Goal: Information Seeking & Learning: Learn about a topic

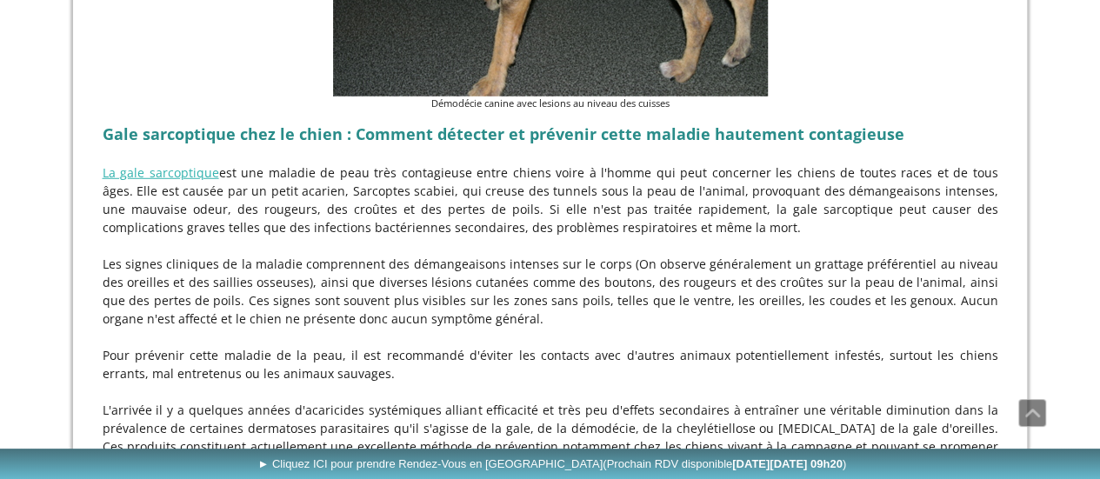
scroll to position [2348, 0]
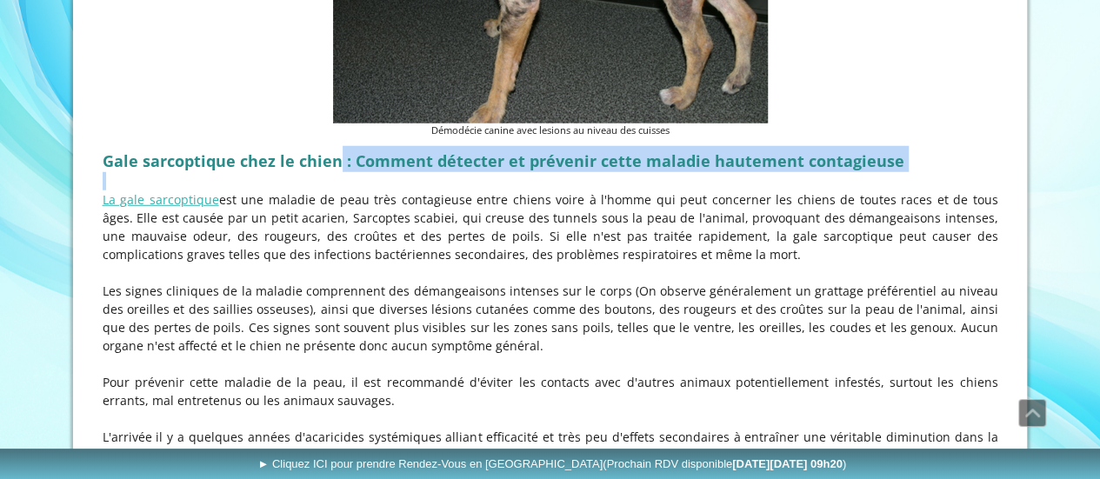
drag, startPoint x: 337, startPoint y: 109, endPoint x: 438, endPoint y: 145, distance: 107.3
click at [496, 142] on div "Gale sarcoptique chez le chien : Comment détecter et prévenir cette maladie hau…" at bounding box center [550, 333] width 904 height 382
drag, startPoint x: 251, startPoint y: 143, endPoint x: 675, endPoint y: 203, distance: 427.6
click at [675, 203] on p "La gale sarcoptique est une maladie de peau très contagieuse entre chiens voire…" at bounding box center [551, 226] width 896 height 73
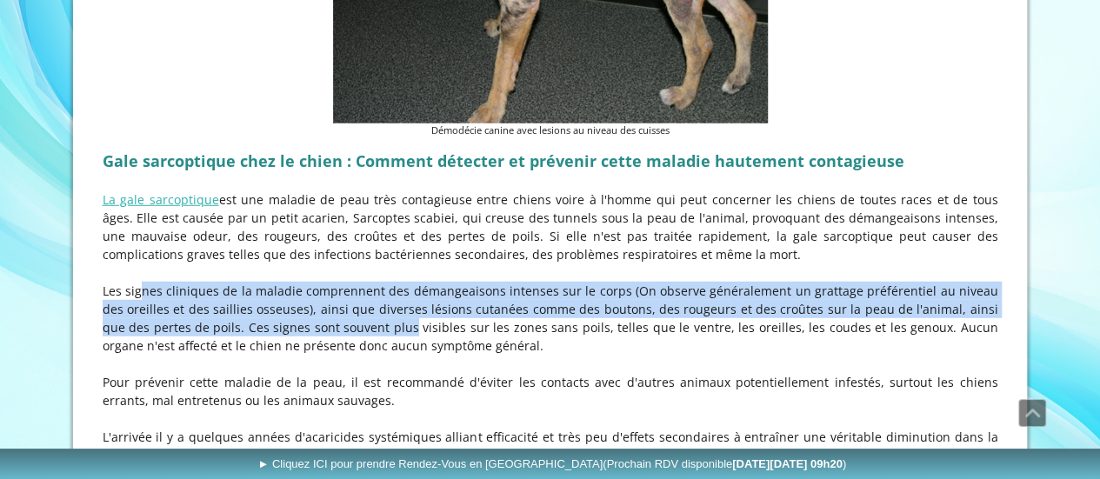
drag, startPoint x: 112, startPoint y: 241, endPoint x: 330, endPoint y: 275, distance: 220.9
click at [330, 282] on p "Les signes cliniques de la maladie comprennent des démangeaisons intenses sur l…" at bounding box center [551, 318] width 896 height 73
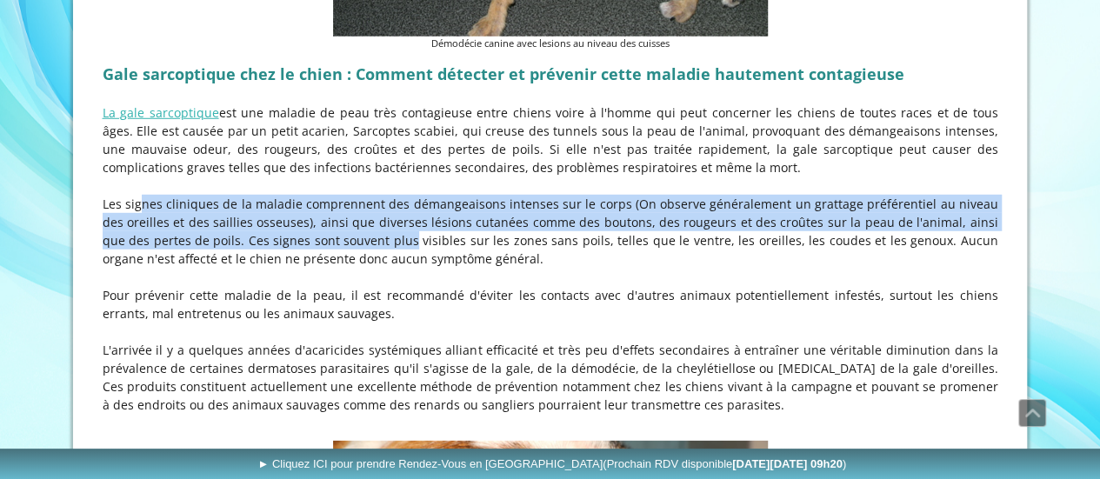
scroll to position [2522, 0]
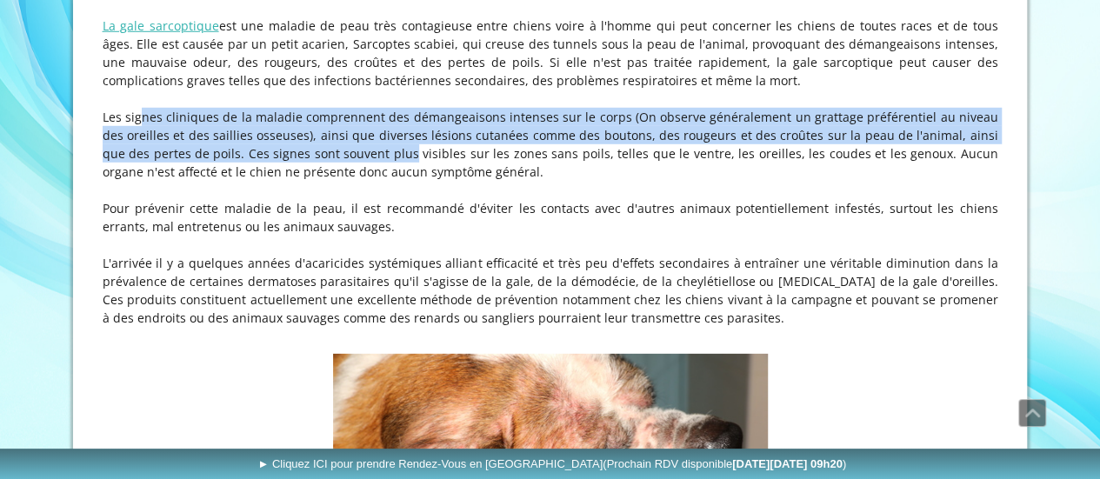
click at [377, 108] on p "Les signes cliniques de la maladie comprennent des démangeaisons intenses sur l…" at bounding box center [551, 144] width 896 height 73
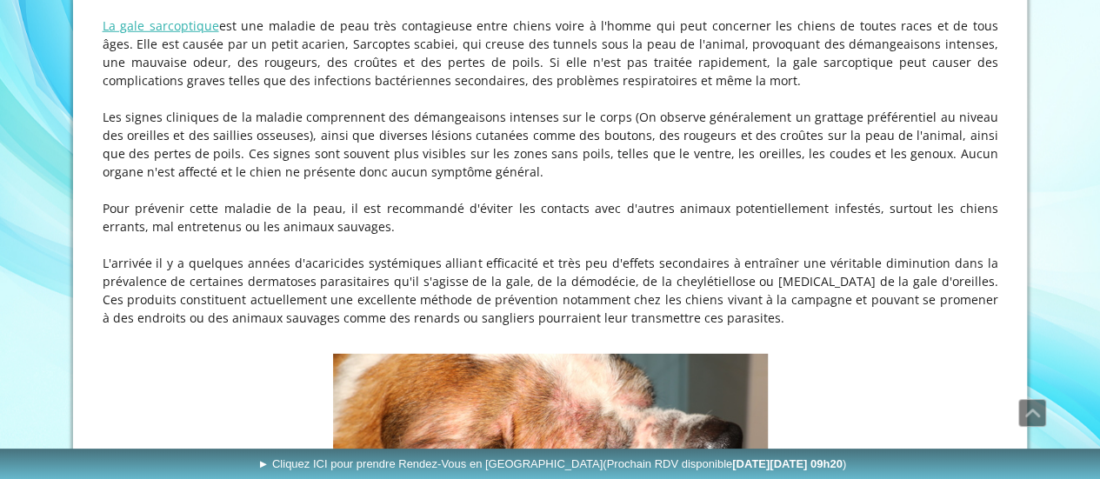
drag, startPoint x: 640, startPoint y: 86, endPoint x: 524, endPoint y: 119, distance: 121.1
click at [524, 119] on p "Les signes cliniques de la maladie comprennent des démangeaisons intenses sur l…" at bounding box center [551, 144] width 896 height 73
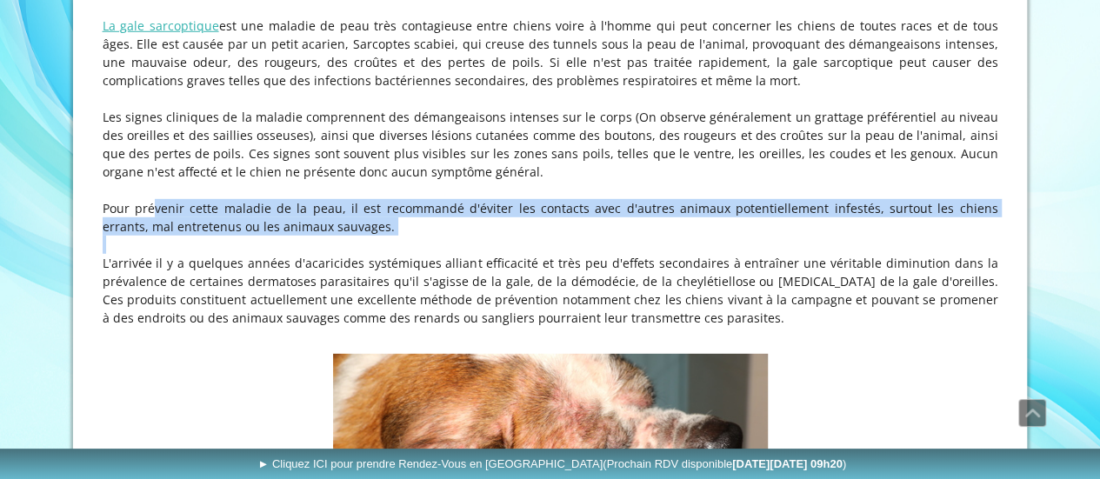
drag, startPoint x: 123, startPoint y: 159, endPoint x: 350, endPoint y: 186, distance: 227.7
click at [350, 186] on div "Gale sarcoptique chez le chien : Comment détecter et prévenir cette maladie hau…" at bounding box center [550, 159] width 904 height 382
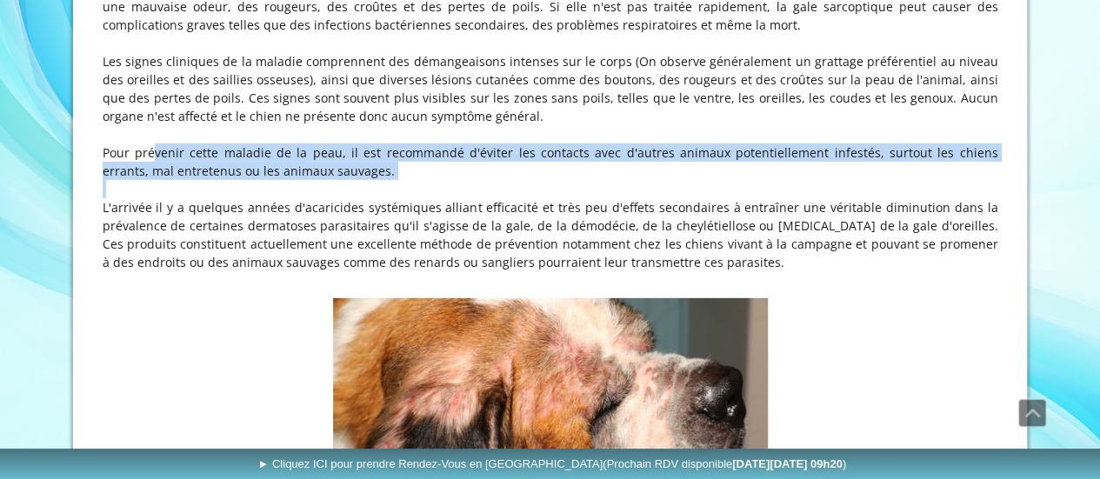
scroll to position [2609, 0]
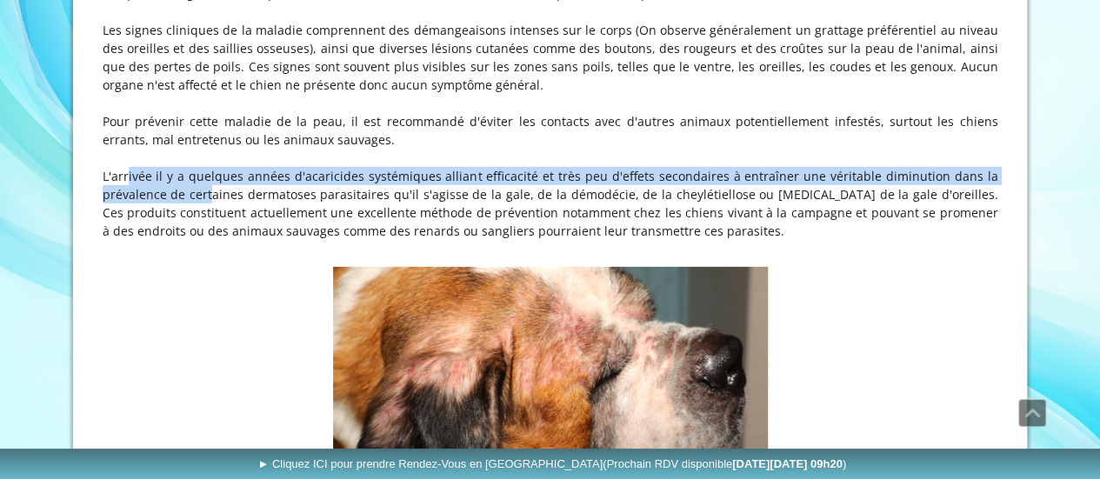
drag, startPoint x: 103, startPoint y: 126, endPoint x: 182, endPoint y: 152, distance: 83.3
click at [182, 167] on p "L'arrivée il y a quelques années d'acaricides systémiques alliant efficacité et…" at bounding box center [551, 203] width 896 height 73
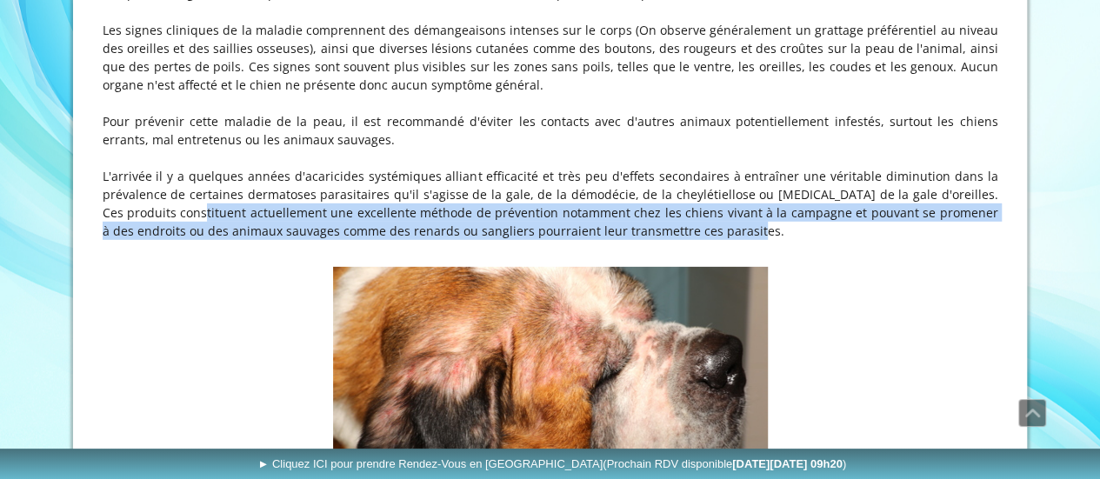
drag, startPoint x: 143, startPoint y: 165, endPoint x: 685, endPoint y: 181, distance: 542.9
click at [685, 181] on p "L'arrivée il y a quelques années d'acaricides systémiques alliant efficacité et…" at bounding box center [551, 203] width 896 height 73
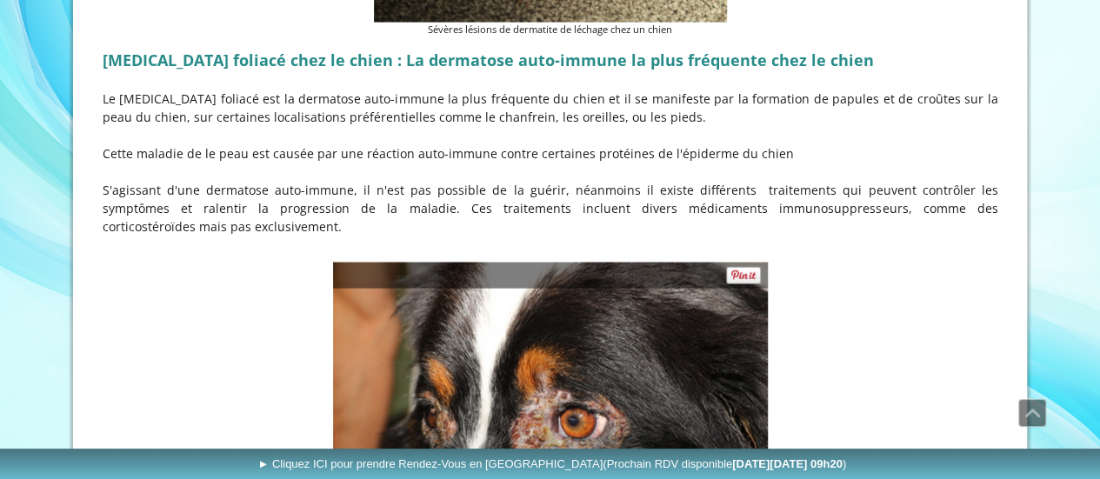
scroll to position [5044, 0]
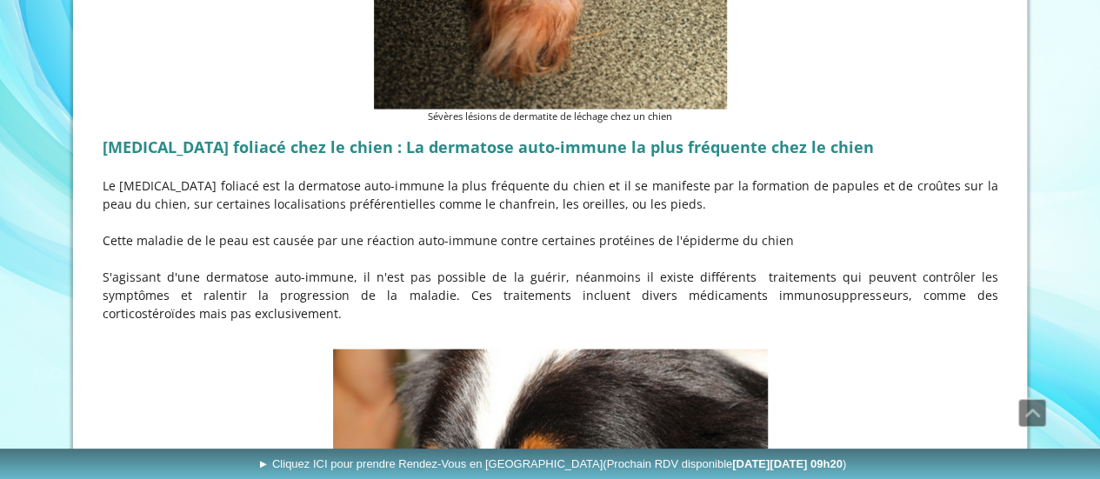
drag, startPoint x: 130, startPoint y: 138, endPoint x: 642, endPoint y: 153, distance: 511.6
click at [642, 177] on p "Le [MEDICAL_DATA] foliacé est la dermatose auto-immune la plus fréquente du chi…" at bounding box center [551, 195] width 896 height 37
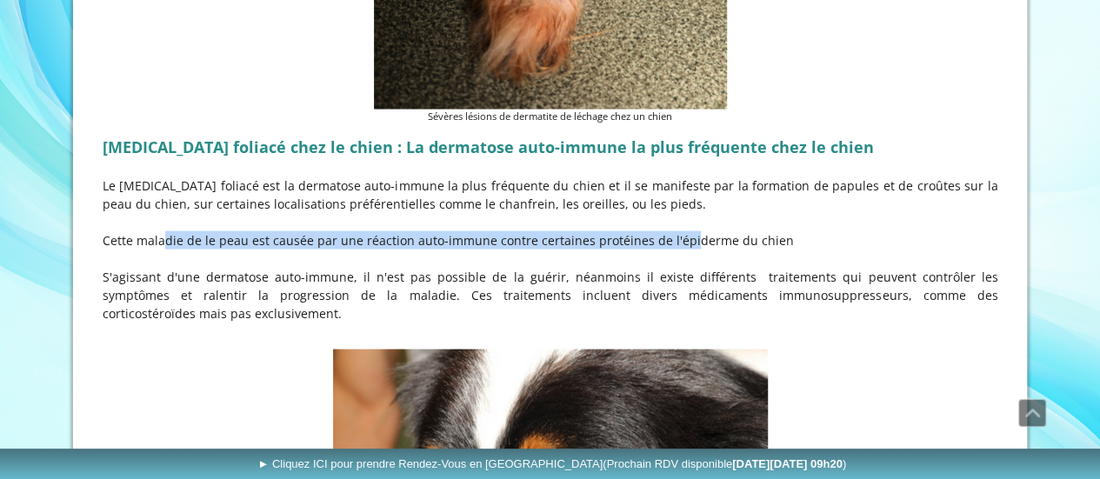
drag, startPoint x: 133, startPoint y: 190, endPoint x: 650, endPoint y: 196, distance: 517.5
click at [652, 231] on p "Cette maladie de le peau est causée par une réaction auto-immune contre certain…" at bounding box center [551, 240] width 896 height 18
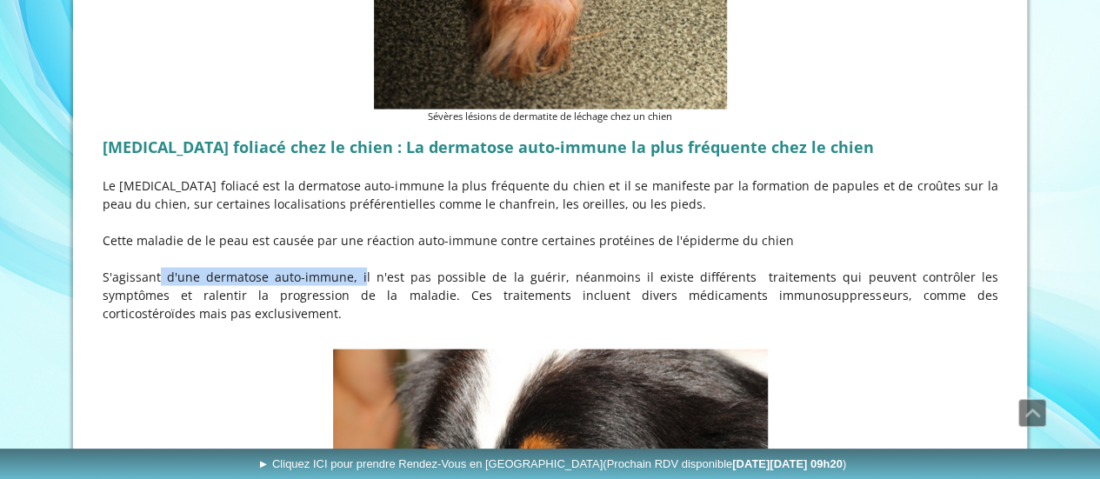
drag, startPoint x: 130, startPoint y: 223, endPoint x: 321, endPoint y: 221, distance: 190.5
click at [321, 268] on p "S'agissant d'une dermatose auto-immune, il n'est pas possible de la guérir, néa…" at bounding box center [551, 295] width 896 height 55
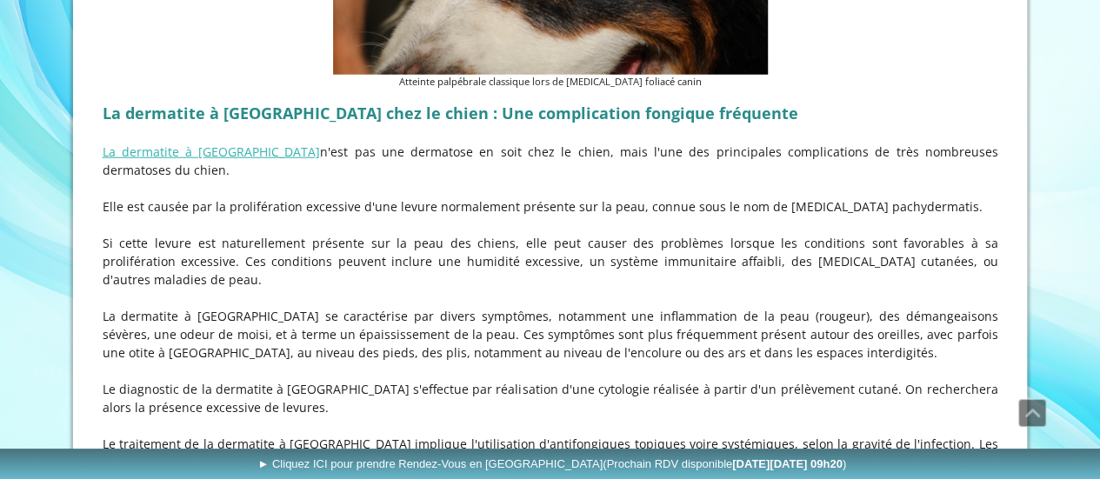
scroll to position [5653, 0]
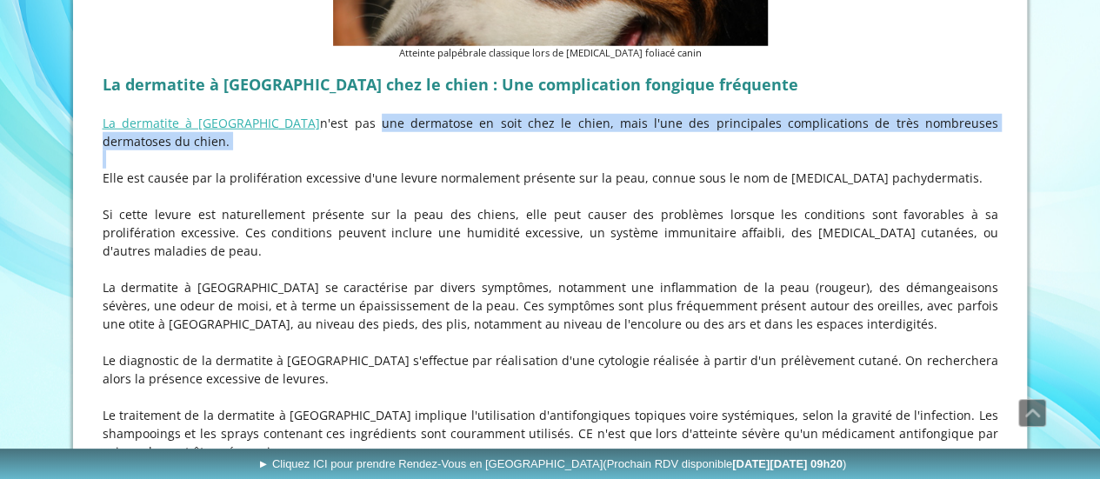
drag, startPoint x: 300, startPoint y: 70, endPoint x: 481, endPoint y: 92, distance: 182.2
click at [481, 92] on div "La dermatite à [GEOGRAPHIC_DATA] chez le chien : Une complication fongique fréq…" at bounding box center [550, 338] width 904 height 546
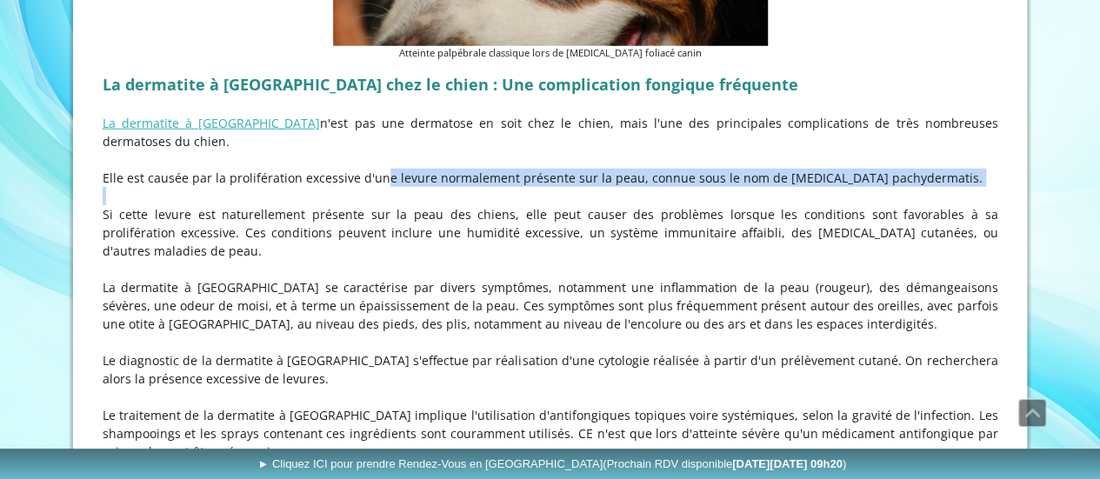
drag, startPoint x: 351, startPoint y: 109, endPoint x: 494, endPoint y: 123, distance: 143.4
click at [494, 123] on div "La dermatite à [GEOGRAPHIC_DATA] chez le chien : Une complication fongique fréq…" at bounding box center [550, 338] width 904 height 546
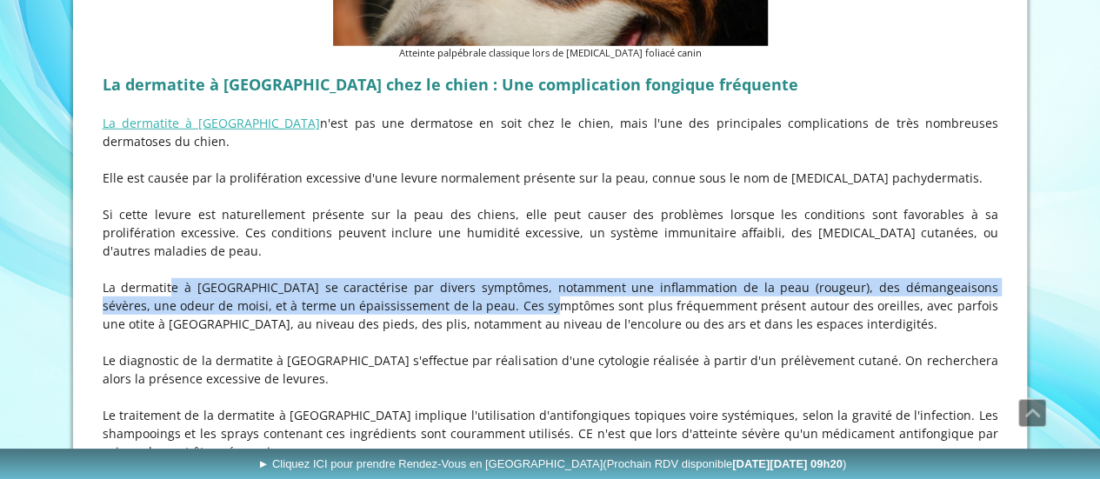
drag, startPoint x: 139, startPoint y: 191, endPoint x: 455, endPoint y: 222, distance: 317.1
click at [455, 278] on p "La dermatite à [GEOGRAPHIC_DATA] se caractérise par divers symptômes, notamment…" at bounding box center [551, 305] width 896 height 55
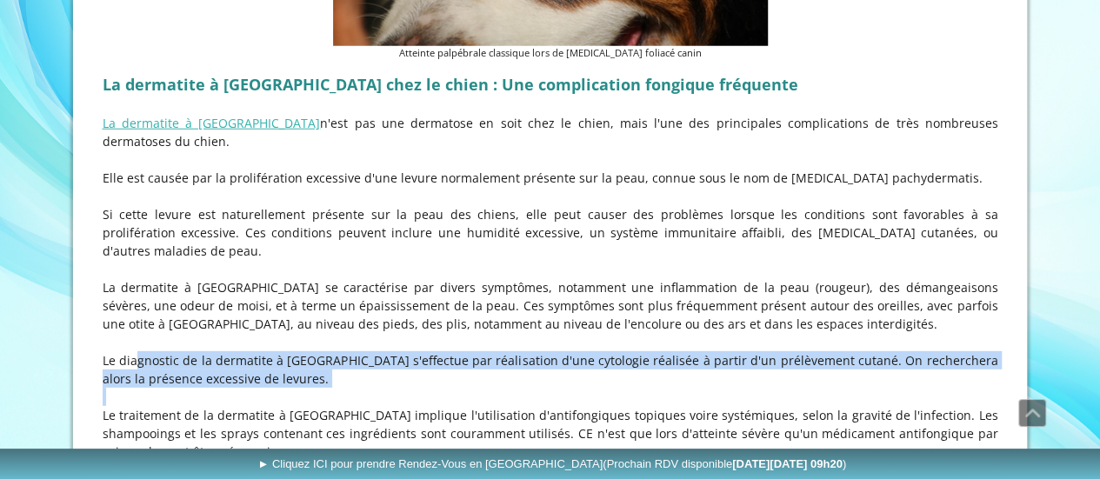
drag, startPoint x: 110, startPoint y: 271, endPoint x: 364, endPoint y: 316, distance: 256.9
click at [364, 316] on div "La dermatite à [GEOGRAPHIC_DATA] chez le chien : Une complication fongique fréq…" at bounding box center [550, 338] width 904 height 546
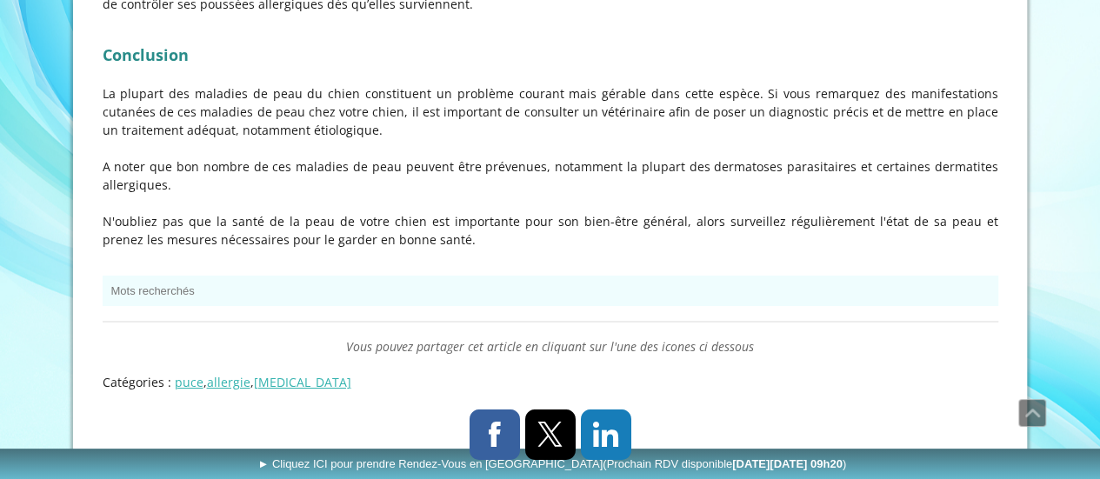
scroll to position [6275, 0]
